Goal: Task Accomplishment & Management: Manage account settings

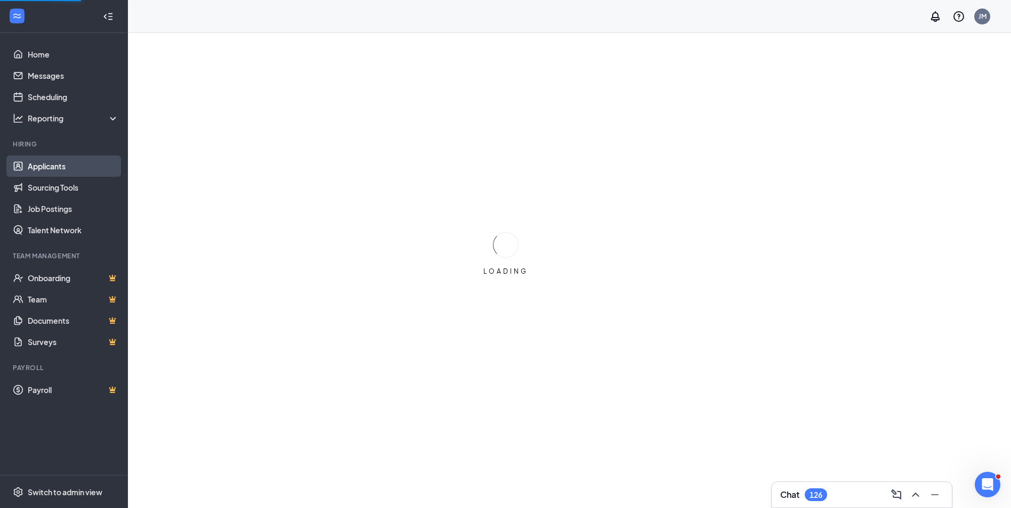
click at [59, 162] on link "Applicants" at bounding box center [73, 166] width 91 height 21
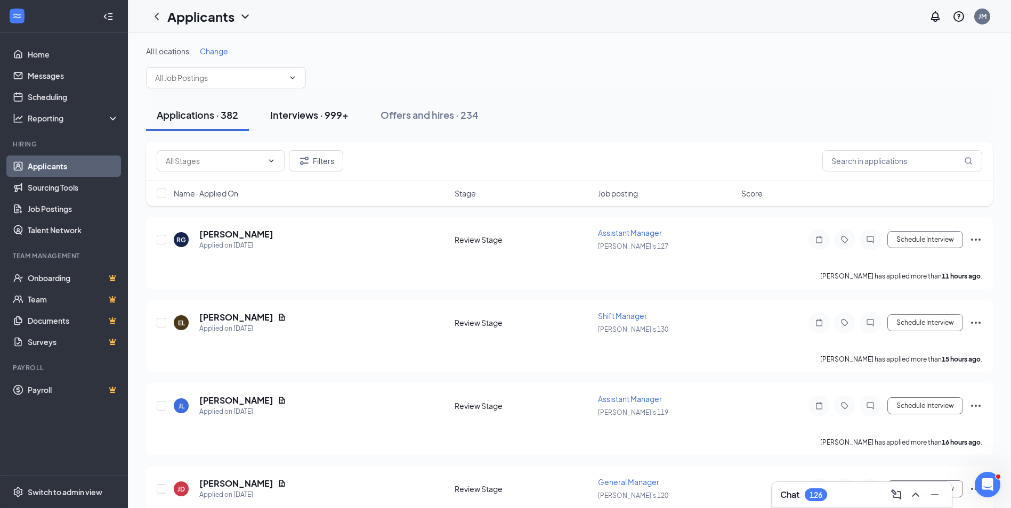
click at [296, 119] on div "Interviews · 999+" at bounding box center [309, 114] width 78 height 13
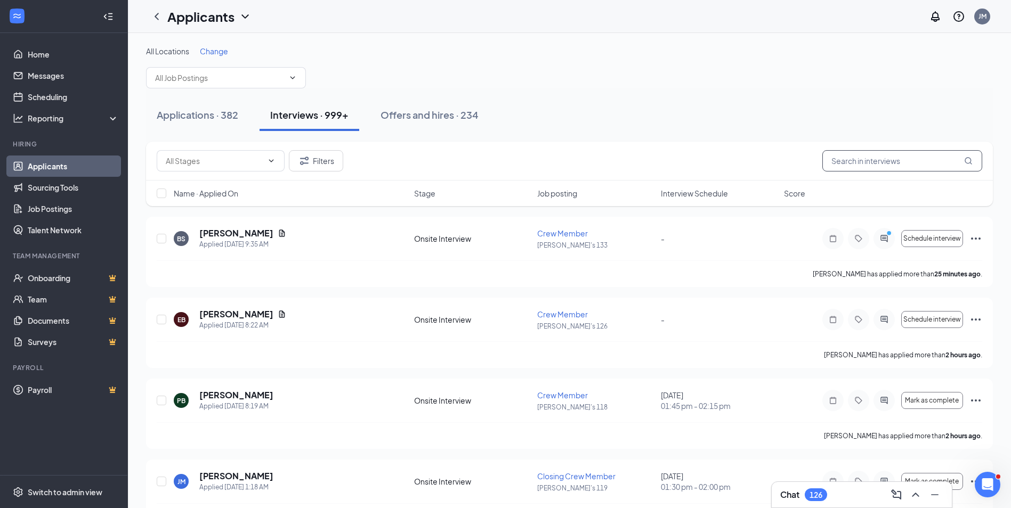
click at [904, 160] on input "text" at bounding box center [902, 160] width 160 height 21
type input "[PERSON_NAME]"
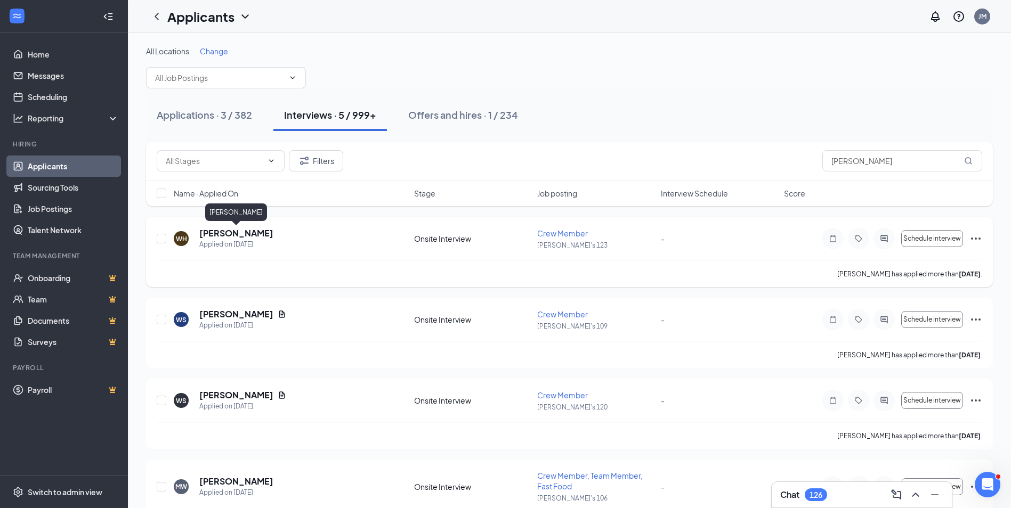
click at [212, 233] on h5 "[PERSON_NAME]" at bounding box center [236, 234] width 74 height 12
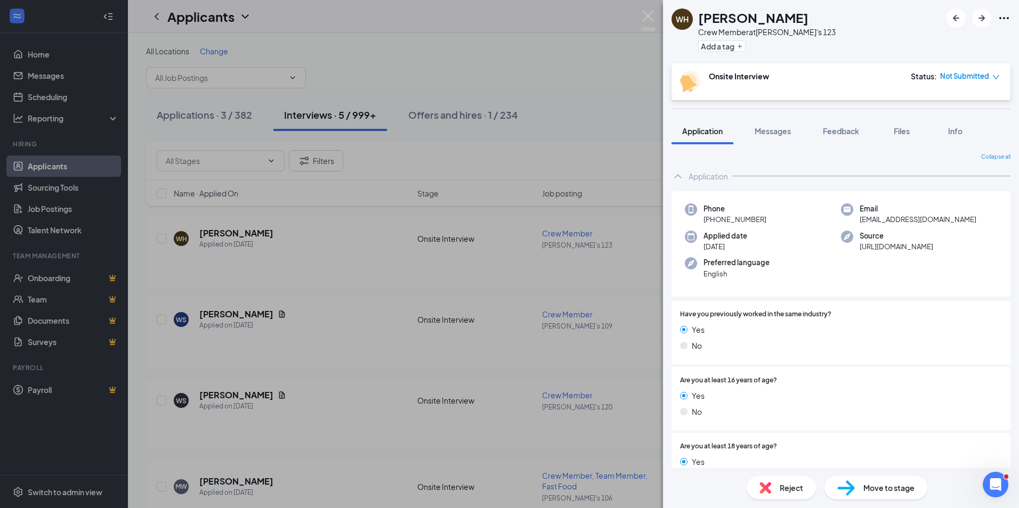
click at [998, 79] on icon "down" at bounding box center [995, 77] width 7 height 7
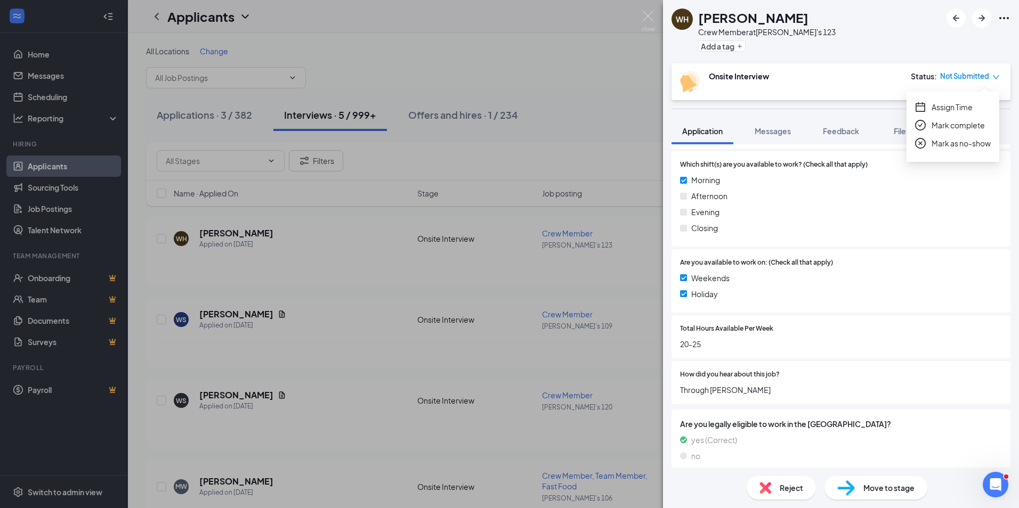
scroll to position [880, 0]
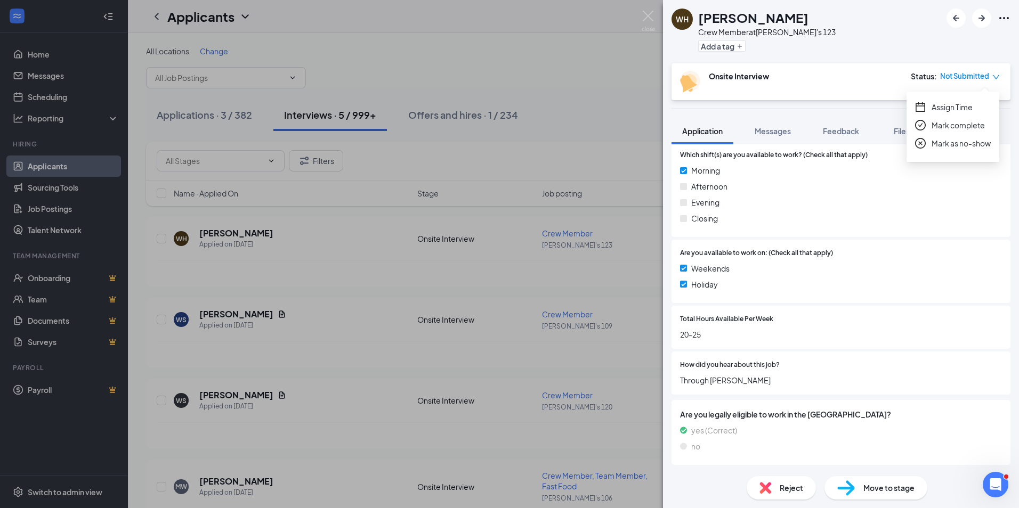
click at [447, 64] on div "[PERSON_NAME] Crew Member at [PERSON_NAME]'s 123 Add a tag Onsite Interview Sta…" at bounding box center [509, 254] width 1019 height 508
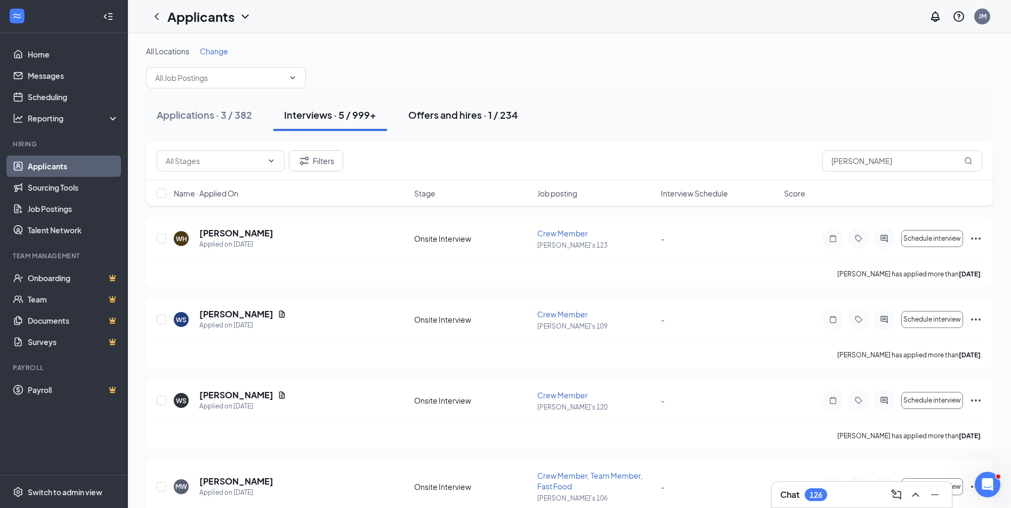
click at [461, 115] on div "Offers and hires · 1 / 234" at bounding box center [463, 114] width 110 height 13
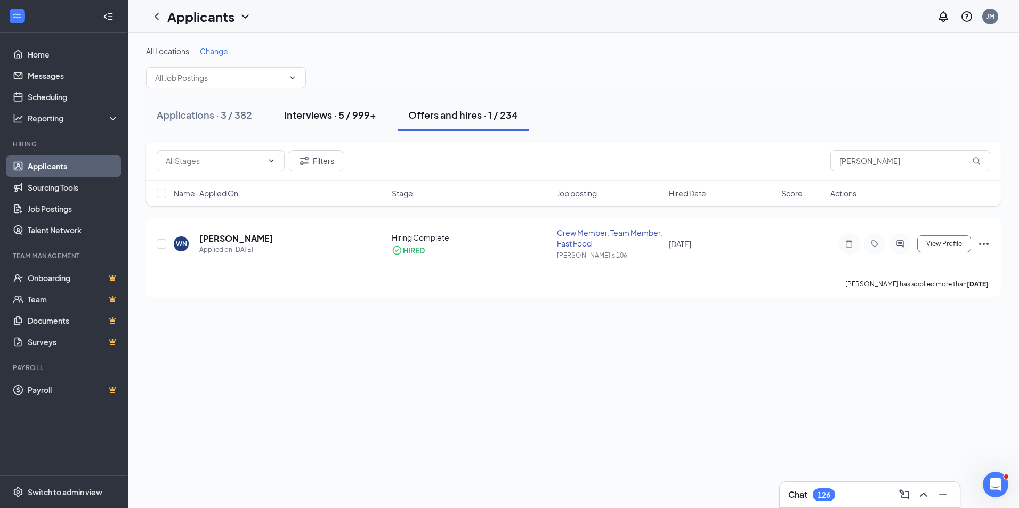
click at [349, 110] on div "Interviews · 5 / 999+" at bounding box center [330, 114] width 92 height 13
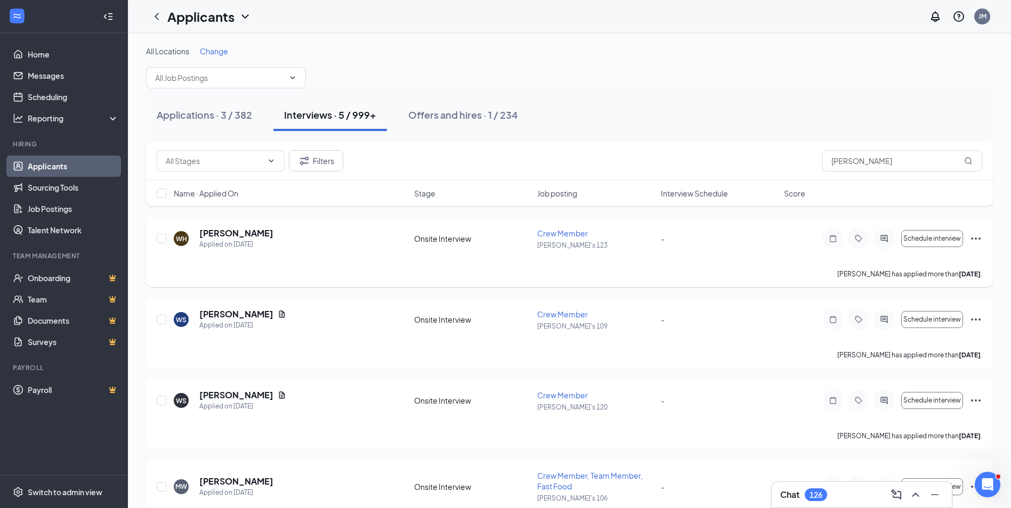
click at [972, 241] on icon "Ellipses" at bounding box center [975, 238] width 13 height 13
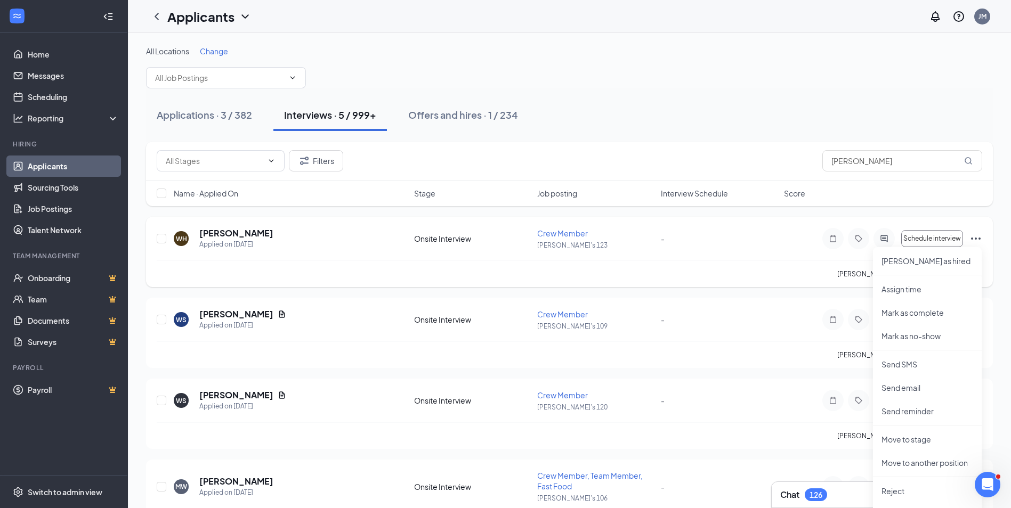
click at [747, 238] on div "-" at bounding box center [719, 239] width 117 height 12
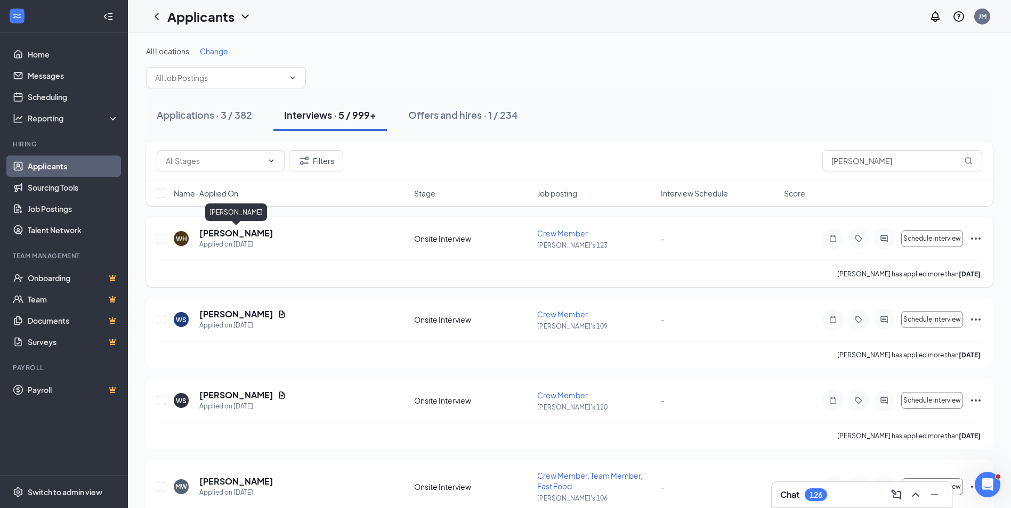
click at [226, 238] on h5 "[PERSON_NAME]" at bounding box center [236, 234] width 74 height 12
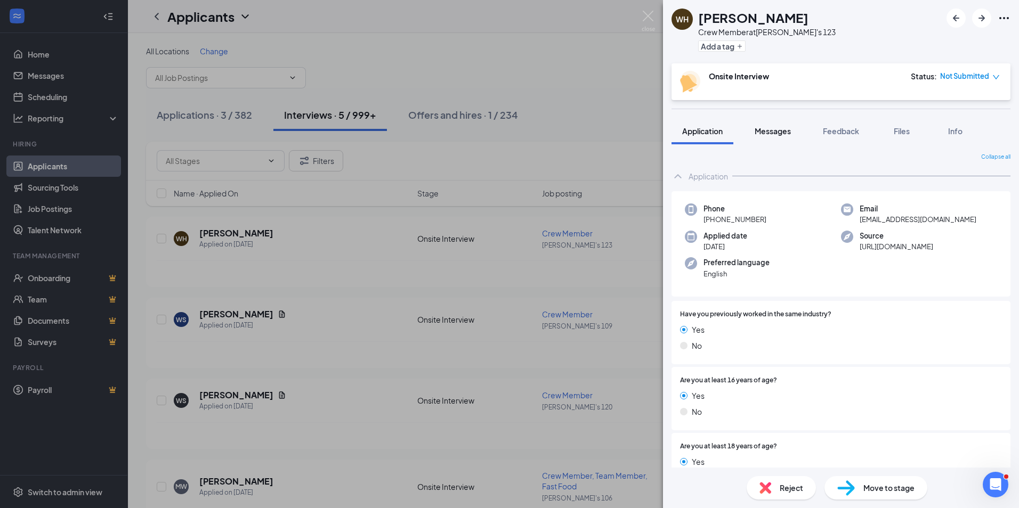
click at [772, 127] on span "Messages" at bounding box center [773, 131] width 36 height 10
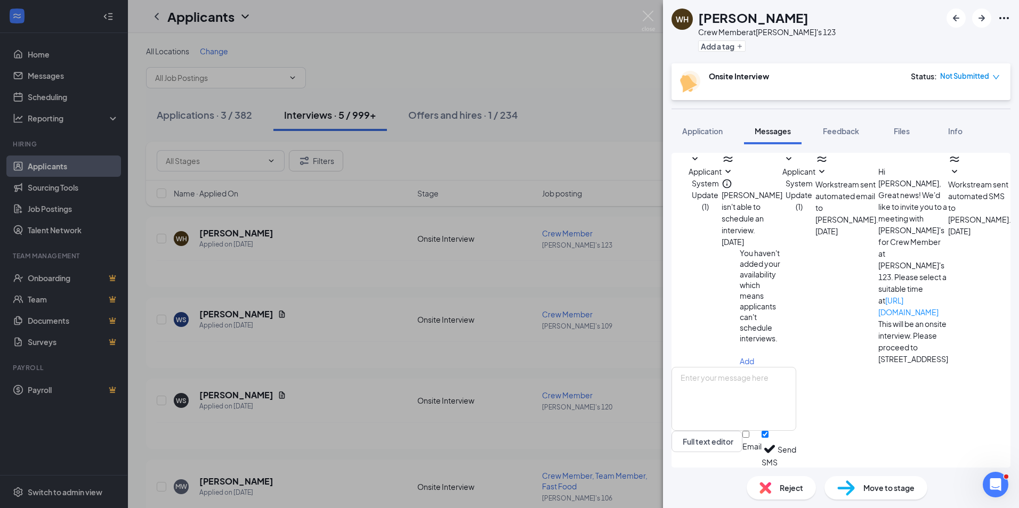
click at [840, 224] on span "Workstream sent automated email to [PERSON_NAME]." at bounding box center [846, 202] width 63 height 45
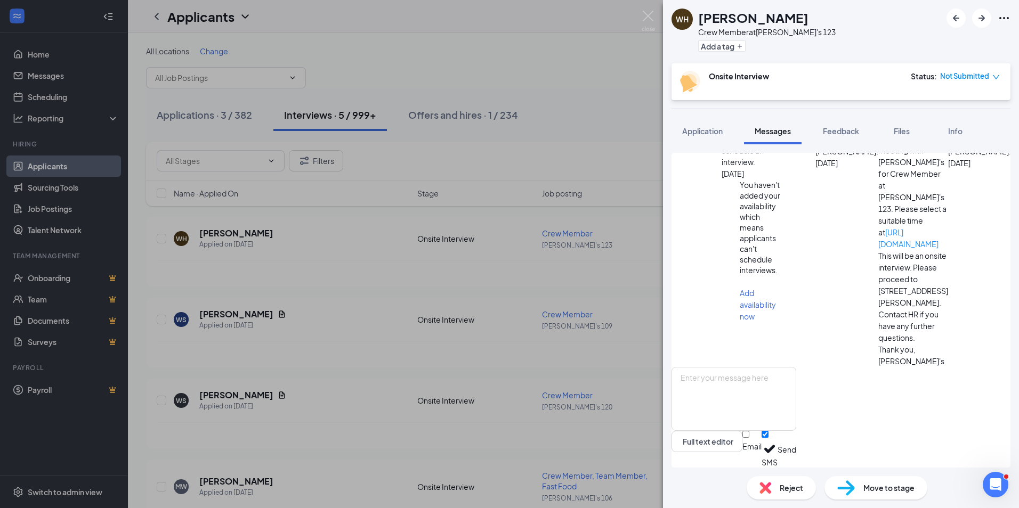
scroll to position [213, 0]
click at [948, 156] on span "Workstream sent automated SMS to [PERSON_NAME]." at bounding box center [979, 133] width 63 height 45
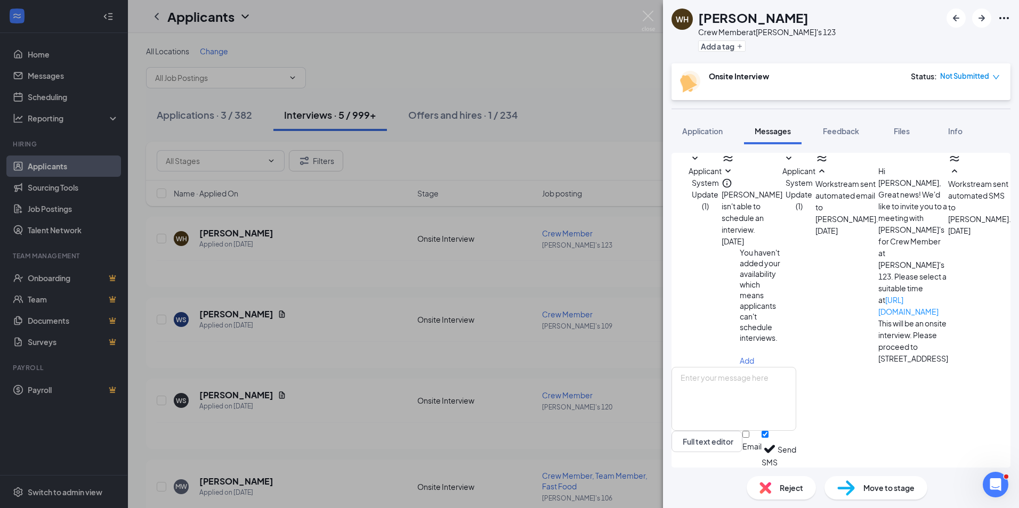
scroll to position [0, 0]
